Goal: Information Seeking & Learning: Learn about a topic

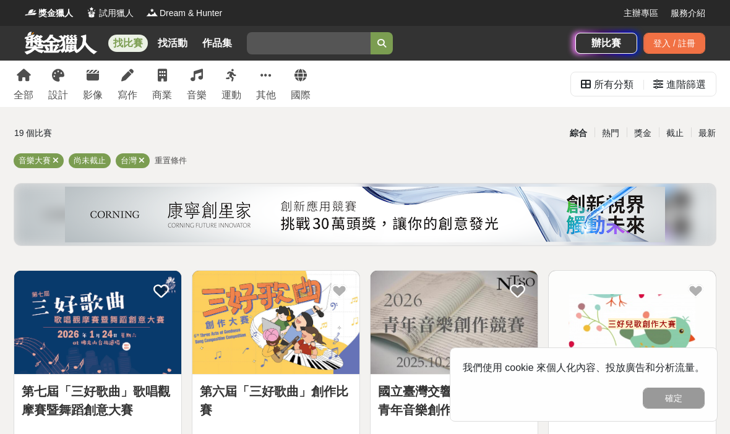
click at [94, 161] on span "尚未截止" at bounding box center [90, 160] width 32 height 9
click at [202, 87] on link "音樂" at bounding box center [197, 84] width 20 height 46
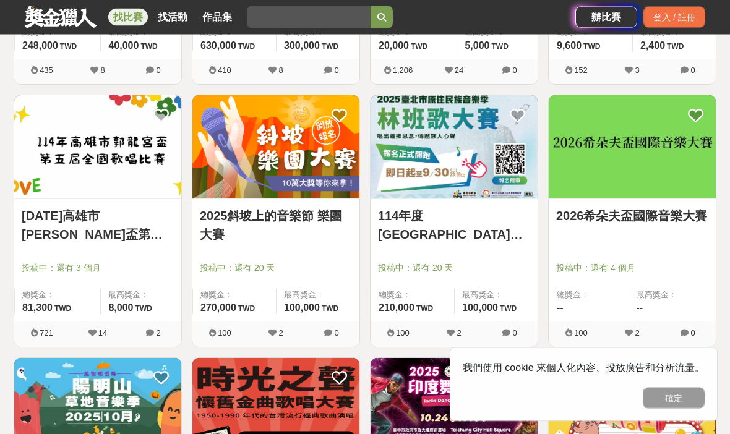
scroll to position [701, 0]
click at [219, 242] on link "2025斜坡上的音樂節 樂團大賽" at bounding box center [276, 225] width 152 height 37
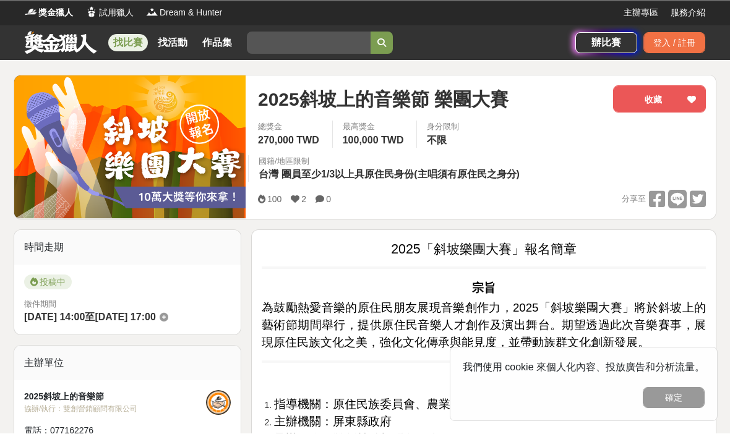
scroll to position [1, 0]
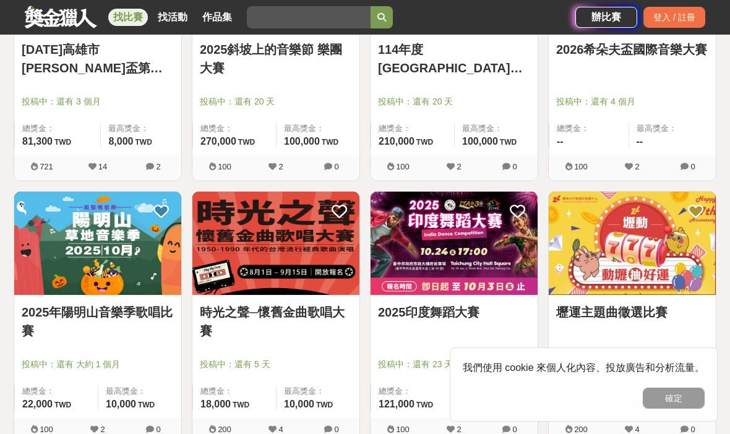
scroll to position [872, 0]
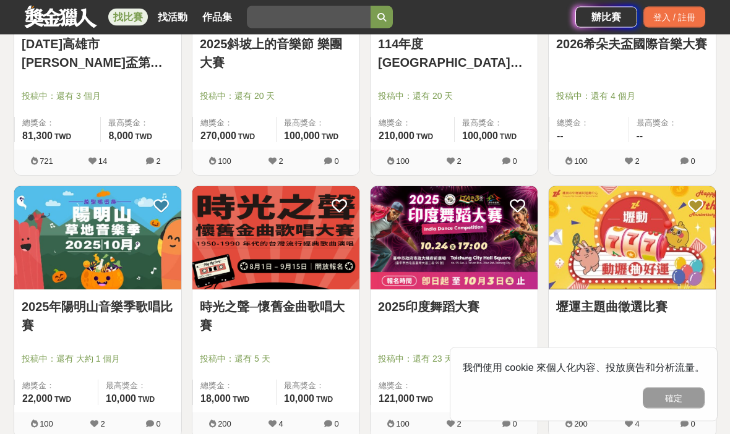
click at [71, 283] on img at bounding box center [97, 238] width 167 height 103
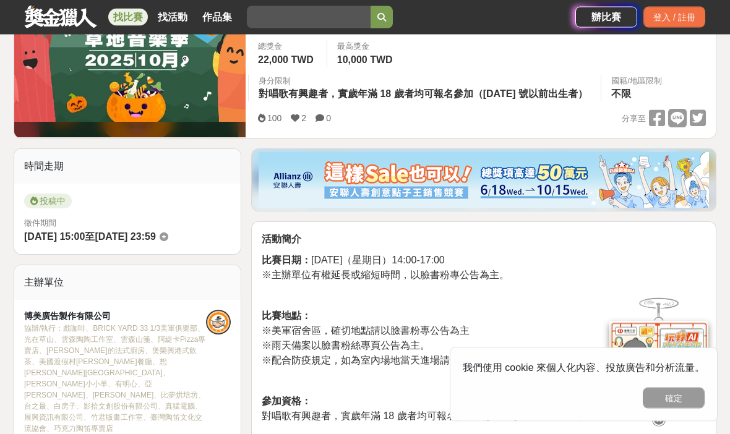
scroll to position [330, 0]
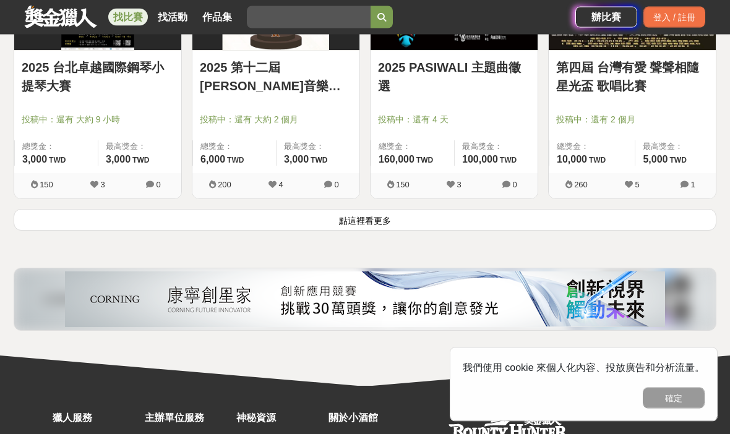
scroll to position [1637, 0]
click at [477, 223] on button "點這裡看更多" at bounding box center [365, 220] width 702 height 22
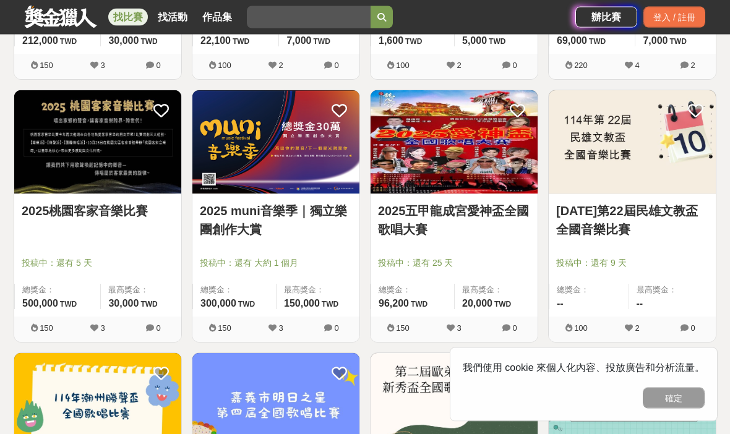
scroll to position [2019, 0]
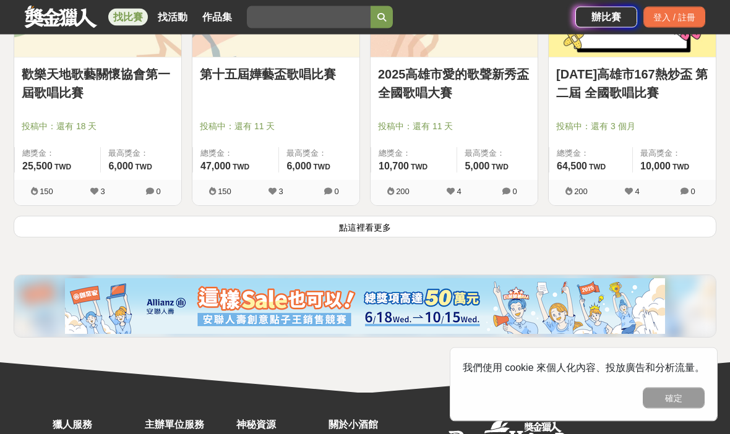
click at [470, 228] on button "點這裡看更多" at bounding box center [365, 227] width 702 height 22
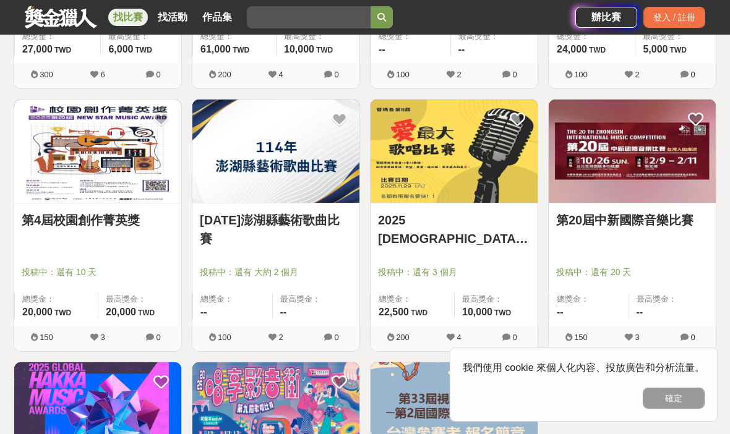
scroll to position [3858, 0]
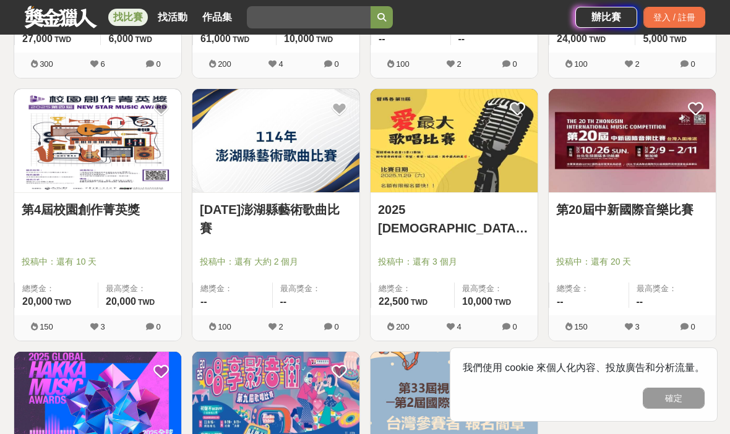
click at [41, 236] on div "第4屆校園創作菁英獎 投稿中：還有 10 天 總獎金： 20,000 20,000 TWD 最高獎金： 20,000 TWD" at bounding box center [97, 254] width 167 height 122
click at [49, 210] on link "第4屆校園創作菁英獎" at bounding box center [98, 209] width 152 height 19
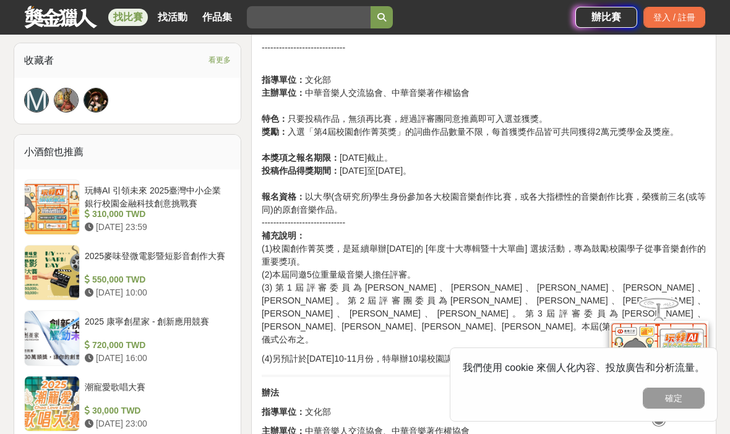
scroll to position [897, 0]
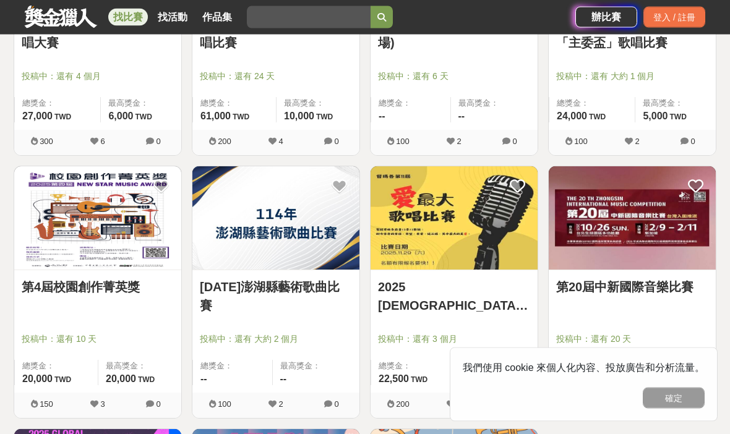
scroll to position [3756, 0]
